Goal: Task Accomplishment & Management: Use online tool/utility

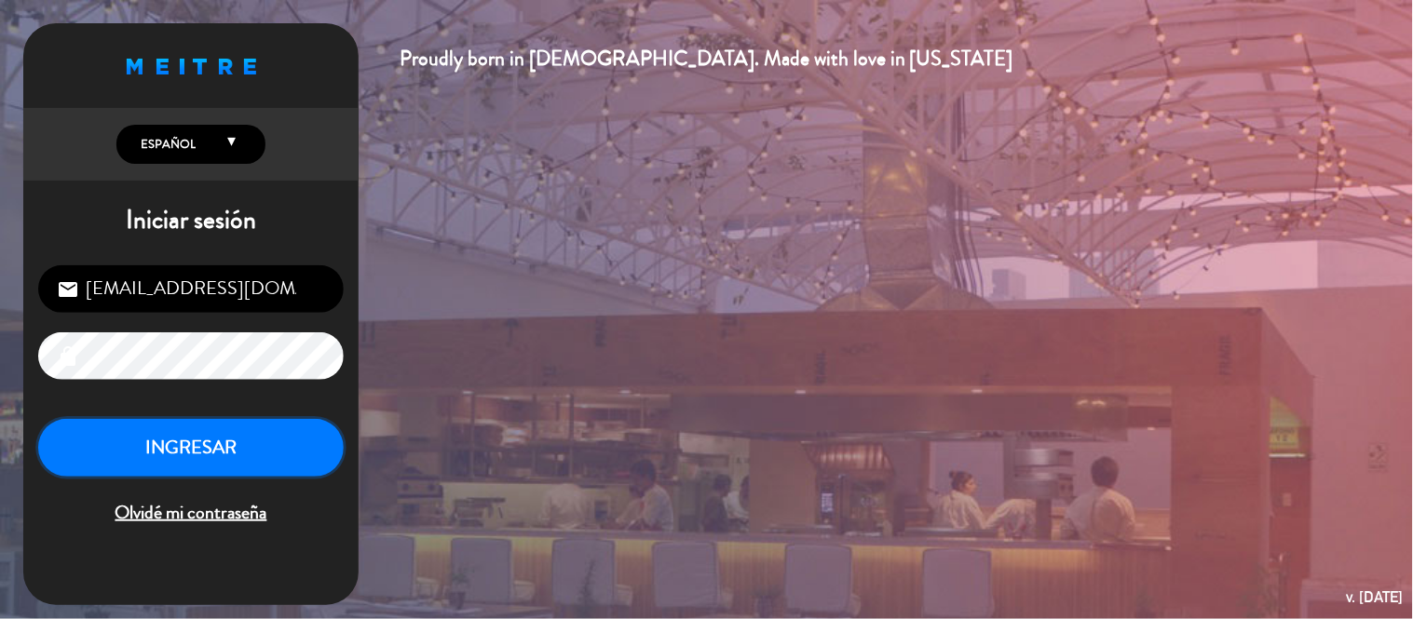
click at [261, 438] on button "INGRESAR" at bounding box center [190, 448] width 305 height 59
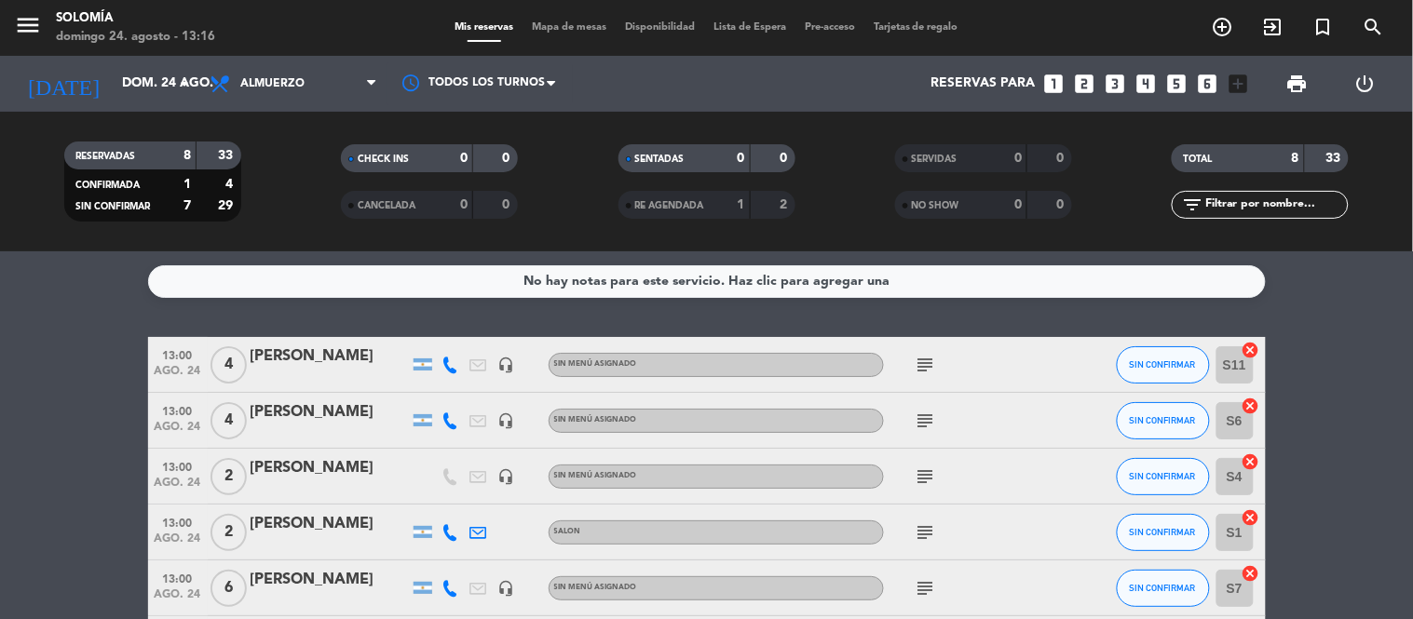
click at [918, 472] on icon "subject" at bounding box center [926, 477] width 22 height 22
click at [925, 534] on icon "subject" at bounding box center [926, 533] width 22 height 22
click at [447, 531] on icon at bounding box center [450, 532] width 17 height 17
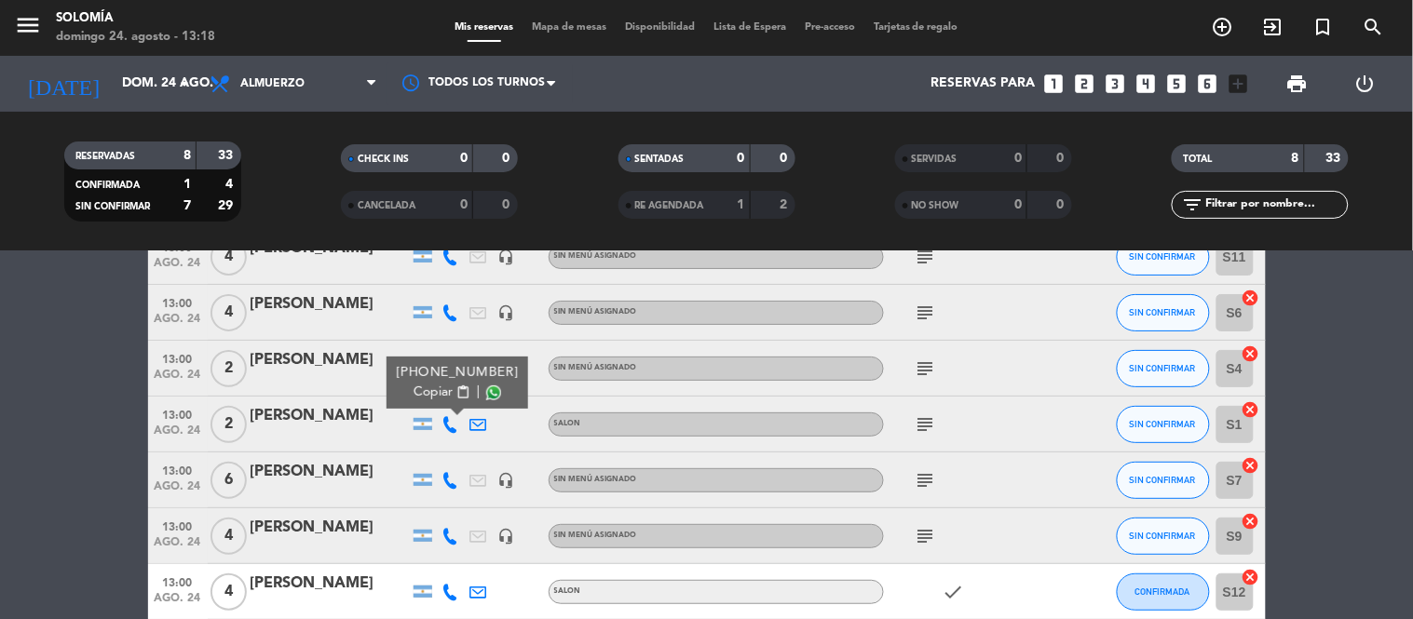
scroll to position [207, 0]
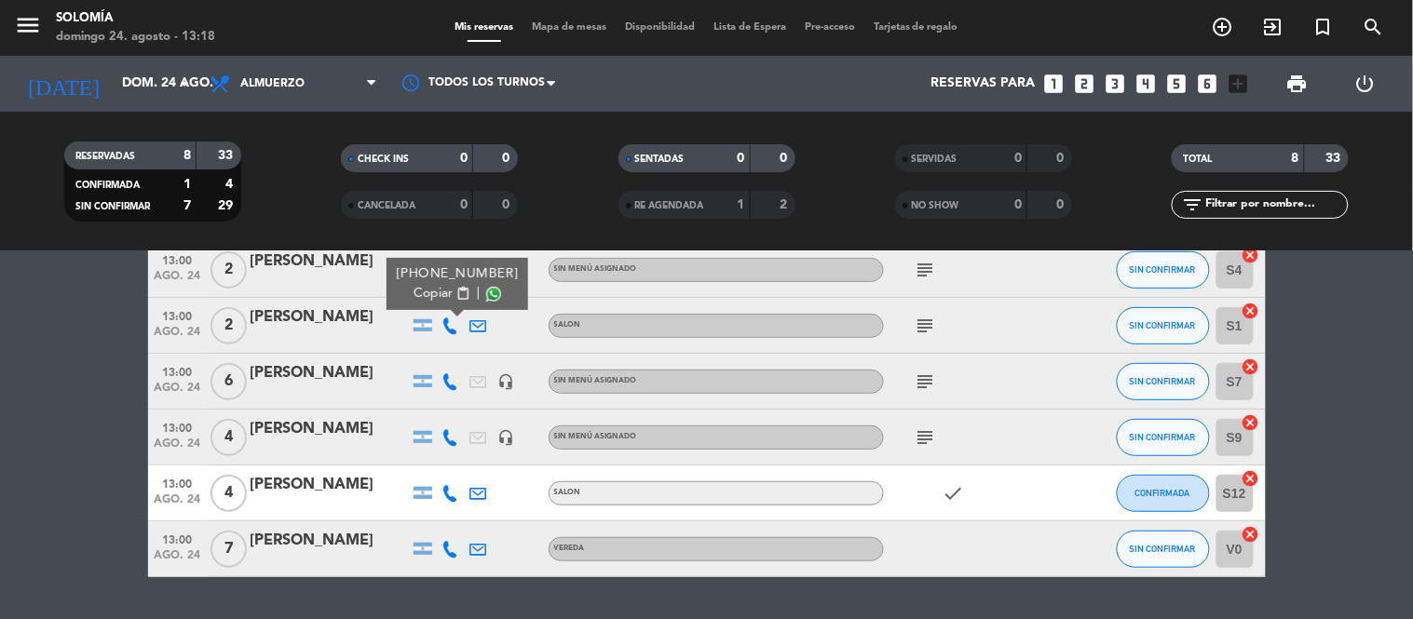
click at [445, 495] on icon at bounding box center [450, 493] width 17 height 17
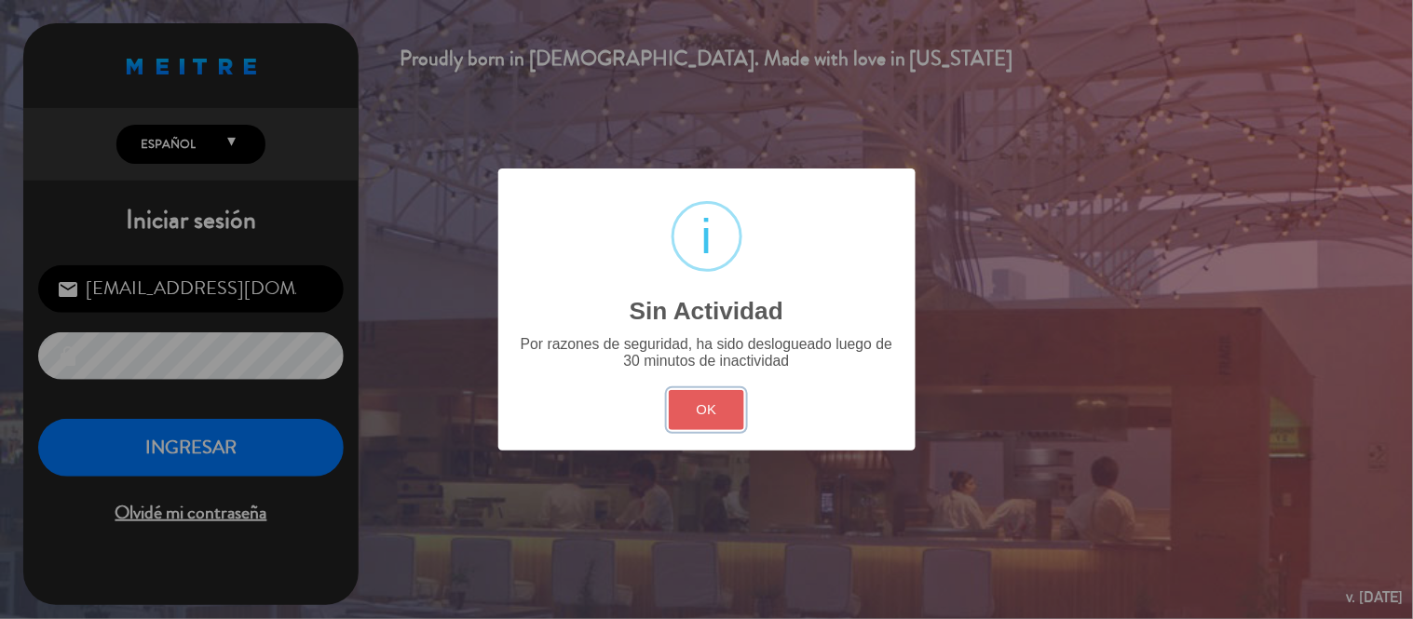
drag, startPoint x: 725, startPoint y: 415, endPoint x: 230, endPoint y: 432, distance: 494.8
click at [722, 414] on button "OK" at bounding box center [706, 410] width 75 height 40
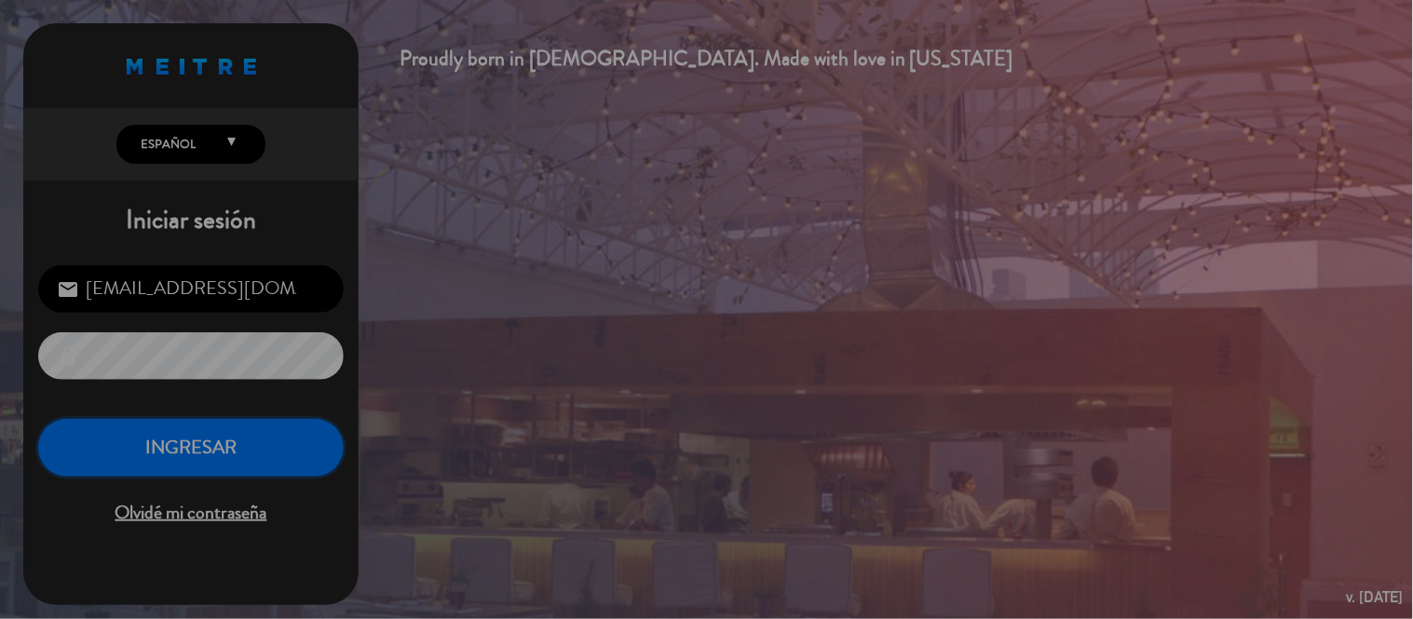
click at [233, 435] on button "INGRESAR" at bounding box center [190, 448] width 305 height 59
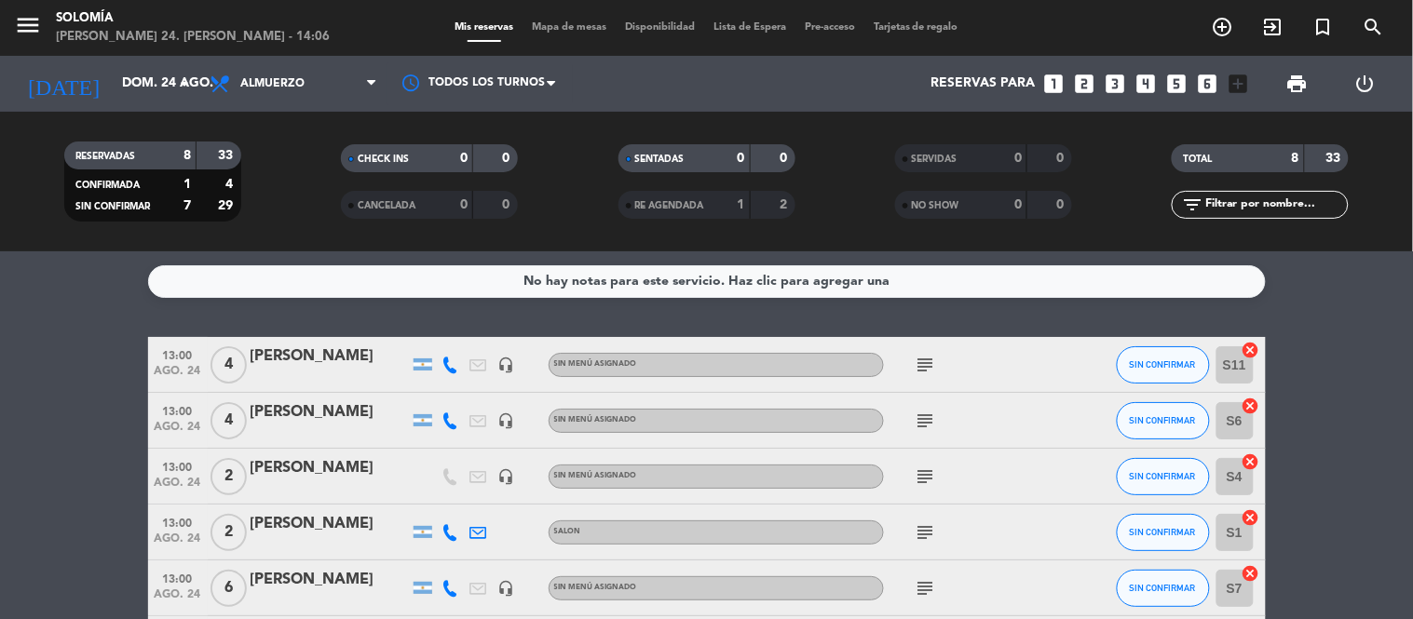
click at [1084, 82] on icon "looks_two" at bounding box center [1085, 84] width 24 height 24
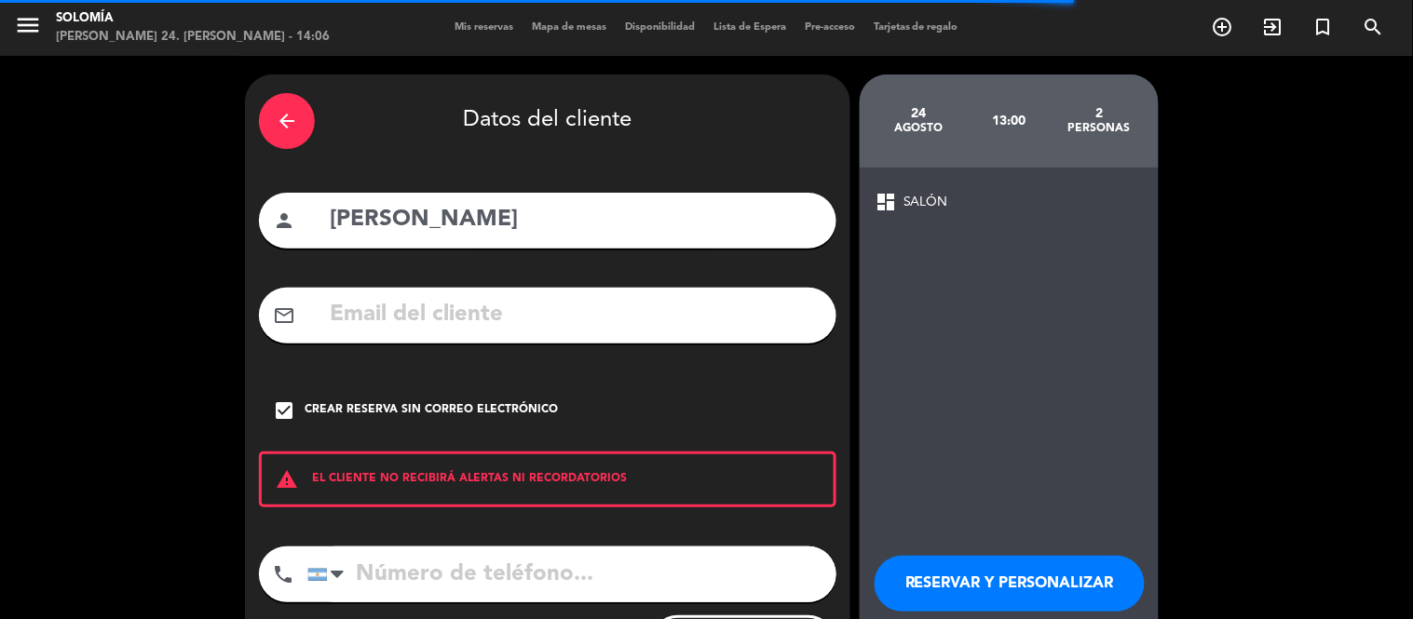
click at [284, 113] on icon "arrow_back" at bounding box center [287, 121] width 22 height 22
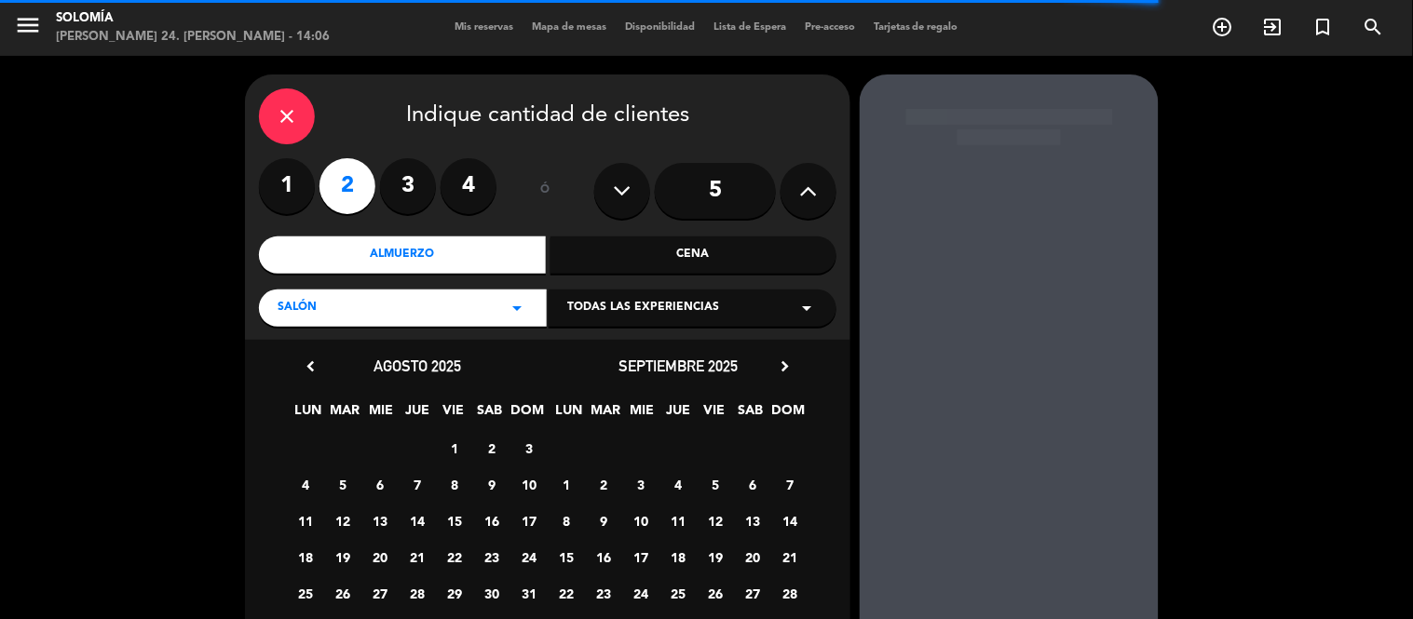
click at [675, 259] on div "Cena" at bounding box center [693, 255] width 287 height 37
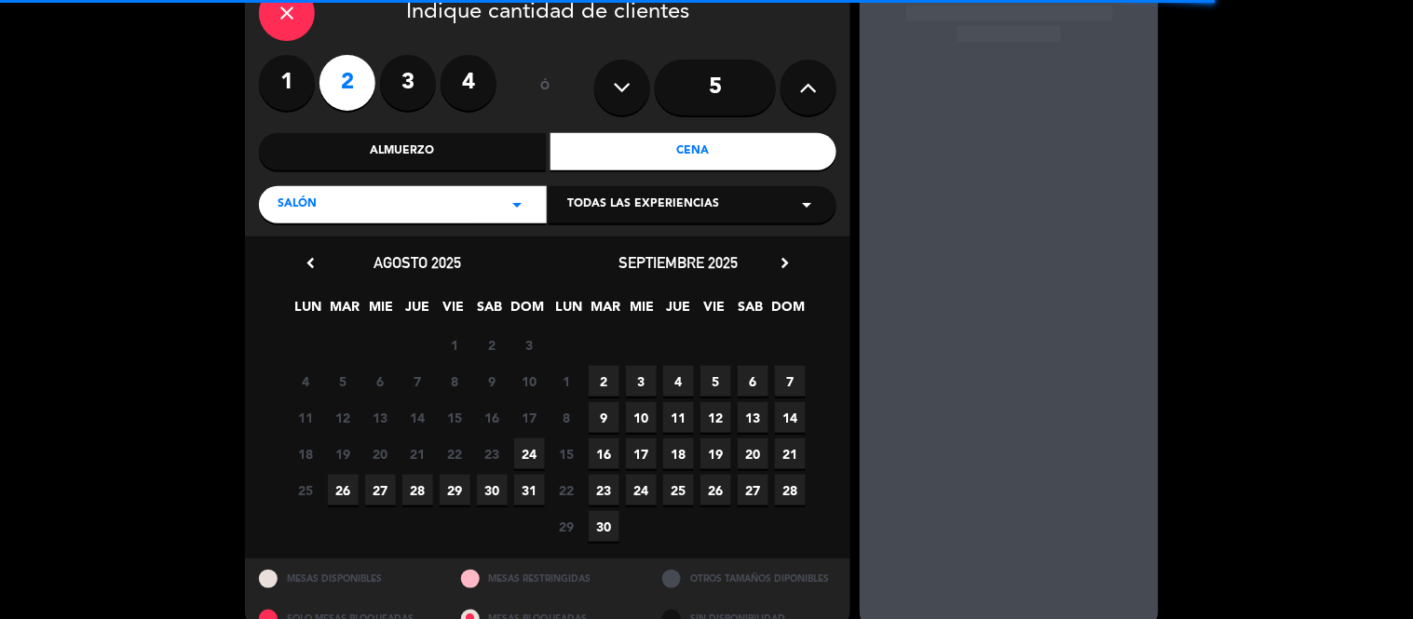
click at [528, 461] on span "24" at bounding box center [529, 454] width 31 height 31
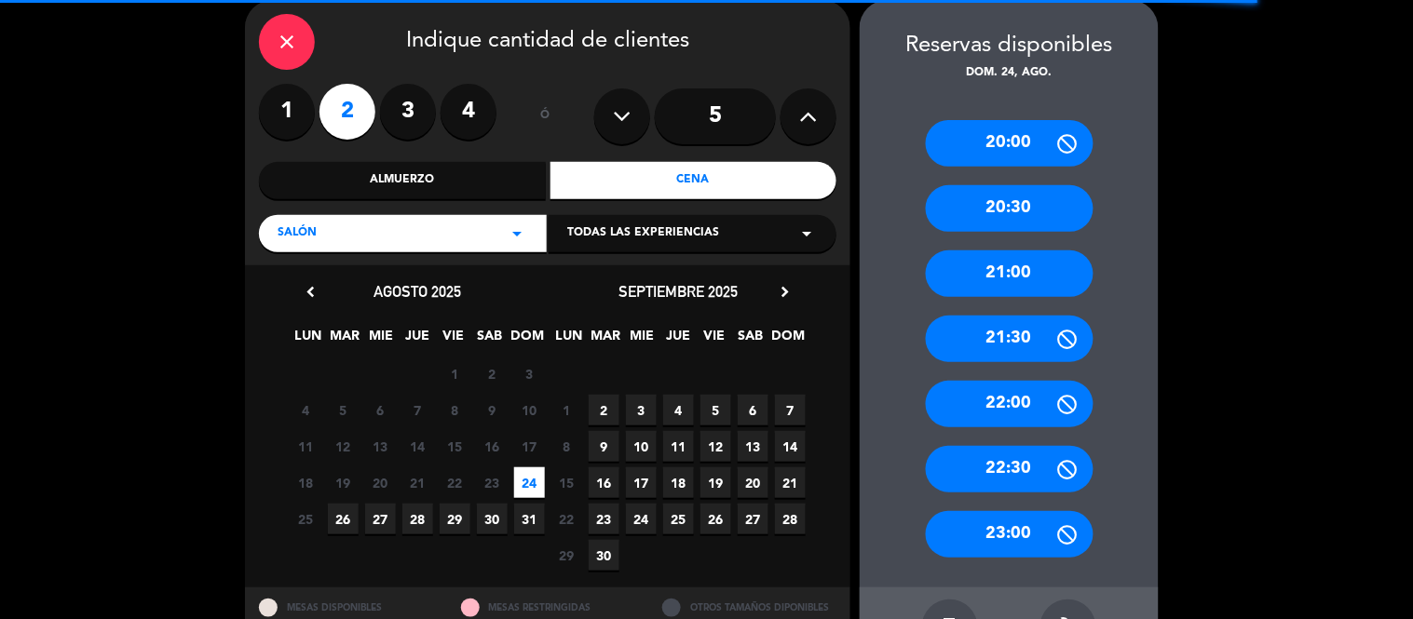
click at [1012, 272] on div "21:00" at bounding box center [1010, 274] width 168 height 47
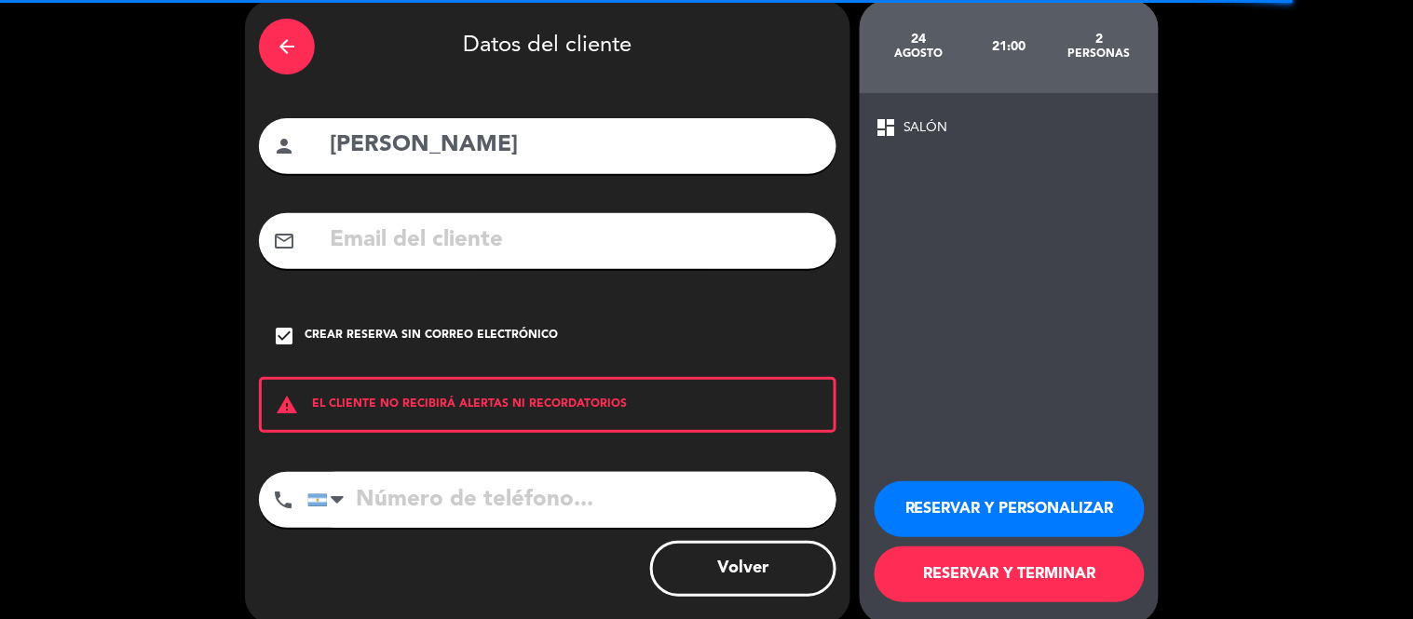
click at [702, 505] on input "tel" at bounding box center [571, 500] width 529 height 56
type input "1130194954"
click at [1000, 506] on button "RESERVAR Y PERSONALIZAR" at bounding box center [1010, 510] width 270 height 56
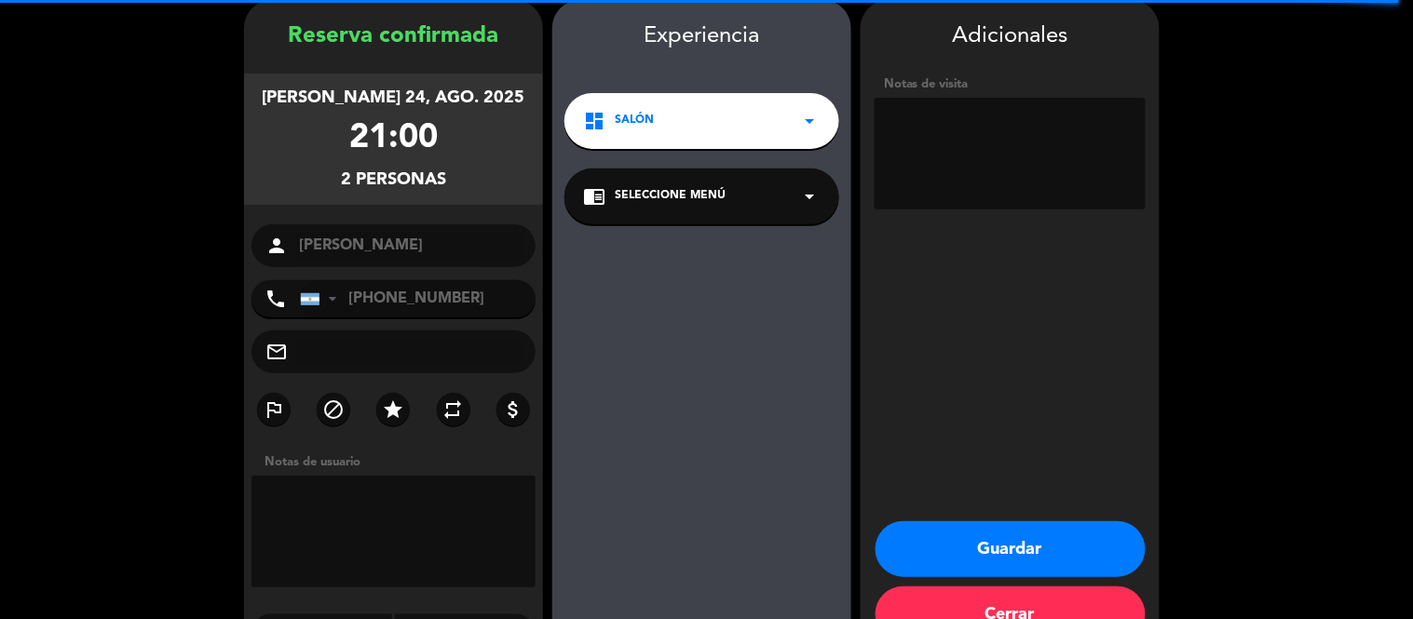
click at [964, 165] on textarea at bounding box center [1010, 154] width 271 height 112
type textarea "adentro"
click at [1020, 550] on button "Guardar" at bounding box center [1010, 550] width 270 height 56
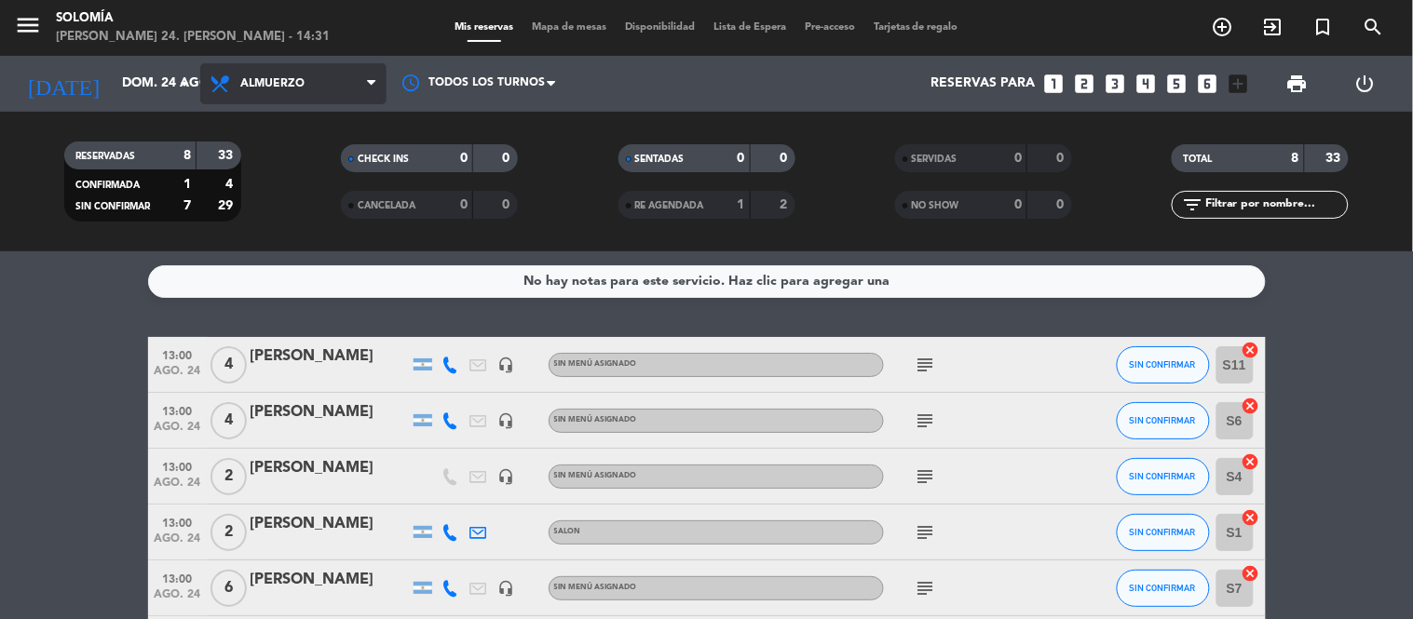
drag, startPoint x: 290, startPoint y: 84, endPoint x: 291, endPoint y: 112, distance: 28.0
click at [290, 84] on span "Almuerzo" at bounding box center [272, 83] width 64 height 13
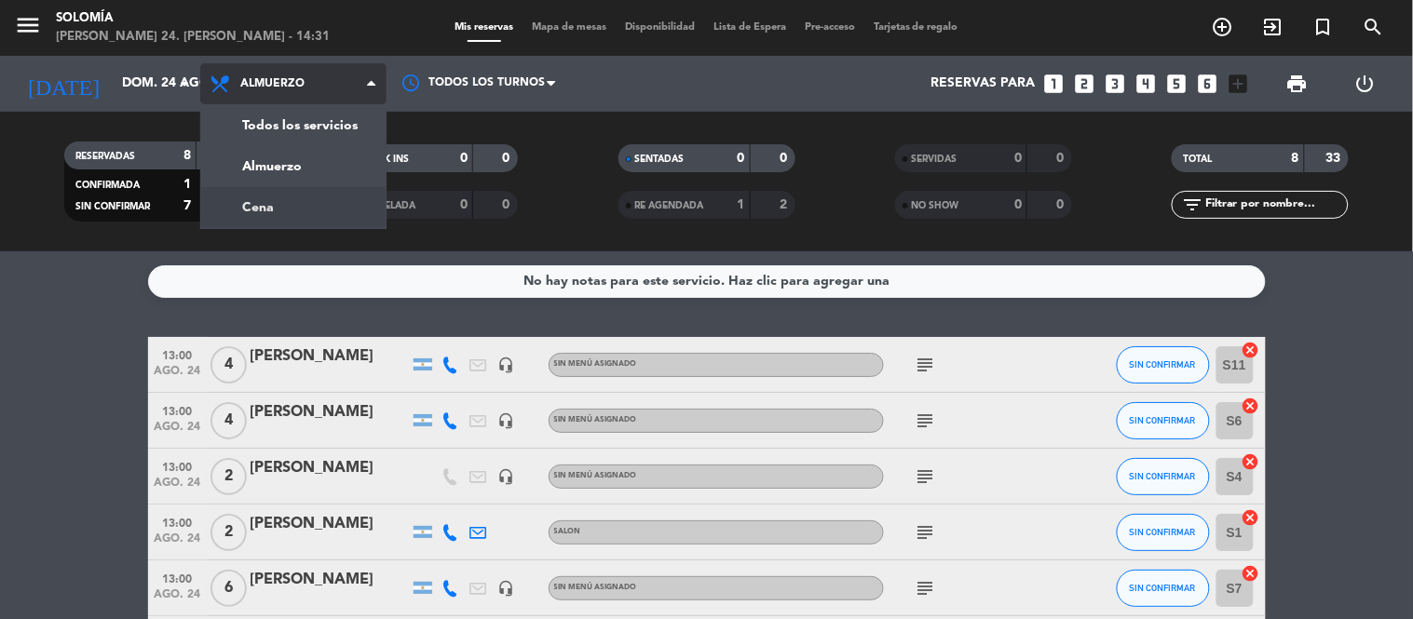
click at [294, 199] on div "menu [PERSON_NAME] 24. [PERSON_NAME] - 14:31 Mis reservas Mapa de mesas Disponi…" at bounding box center [706, 125] width 1413 height 251
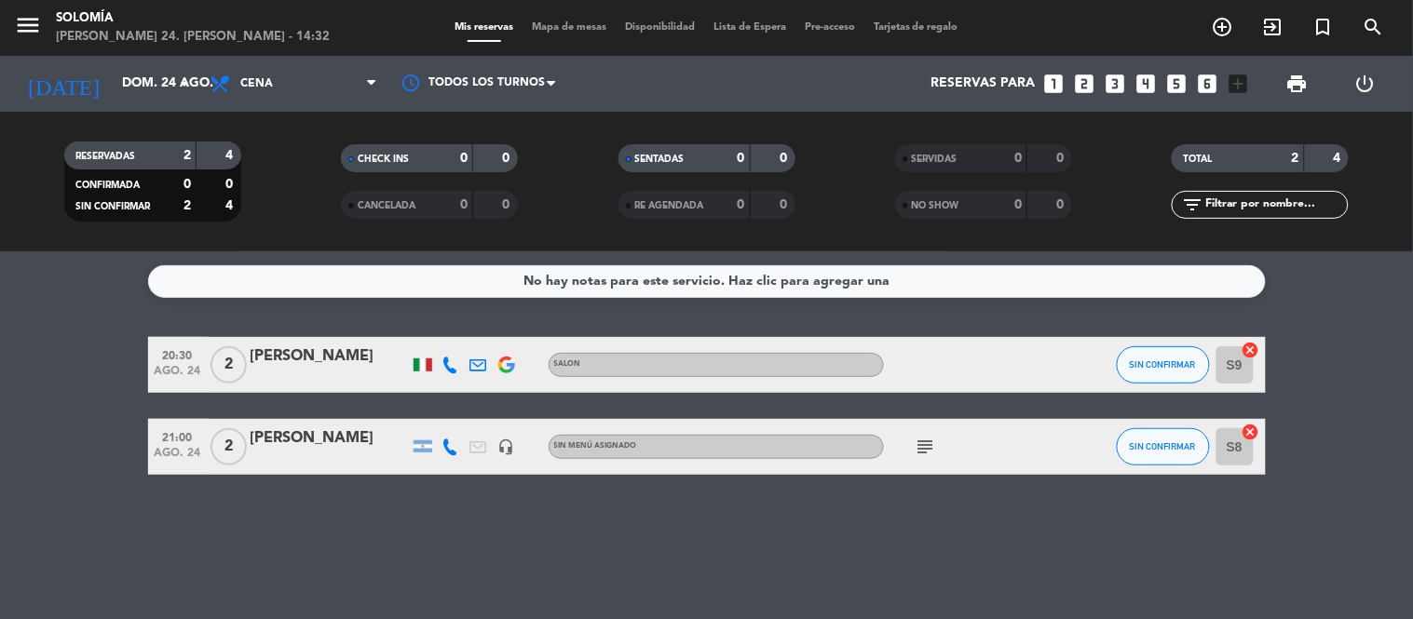
click at [37, 395] on bookings-row "20:30 ago. 24 2 [PERSON_NAME] SALON SIN CONFIRMAR S9 cancel 21:00 ago. 24 2 [PE…" at bounding box center [706, 406] width 1413 height 138
